Goal: Find specific page/section: Find specific page/section

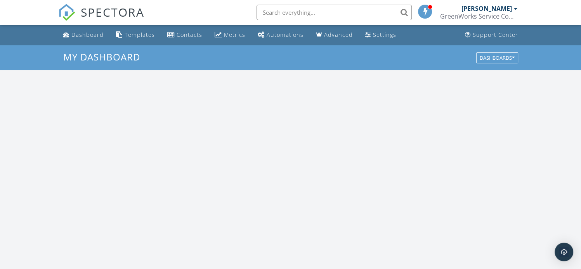
scroll to position [719, 593]
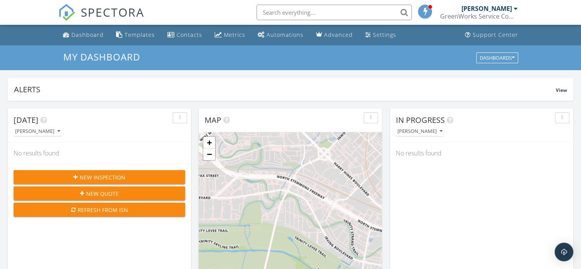
click at [293, 14] on input "text" at bounding box center [334, 13] width 155 height 16
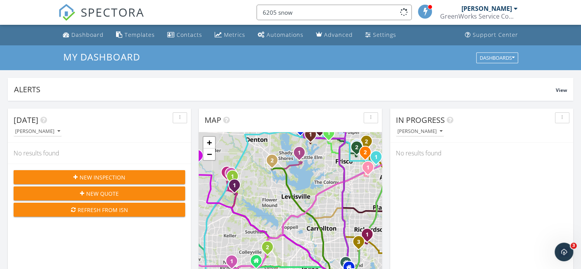
scroll to position [0, 0]
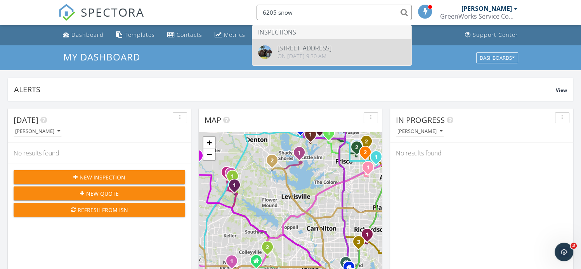
type input "6205 snow"
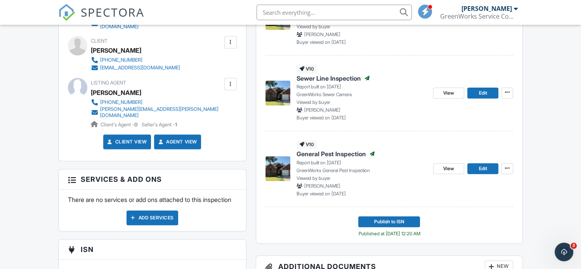
scroll to position [267, 0]
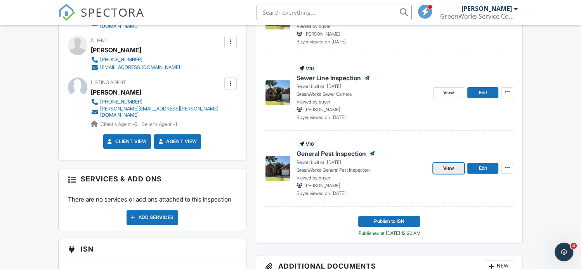
click at [449, 170] on span "View" at bounding box center [448, 169] width 11 height 8
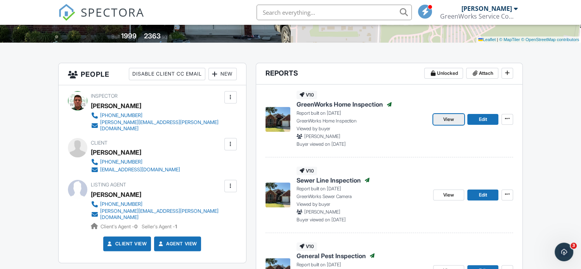
click at [453, 120] on span "View" at bounding box center [448, 120] width 11 height 8
